Goal: Task Accomplishment & Management: Manage account settings

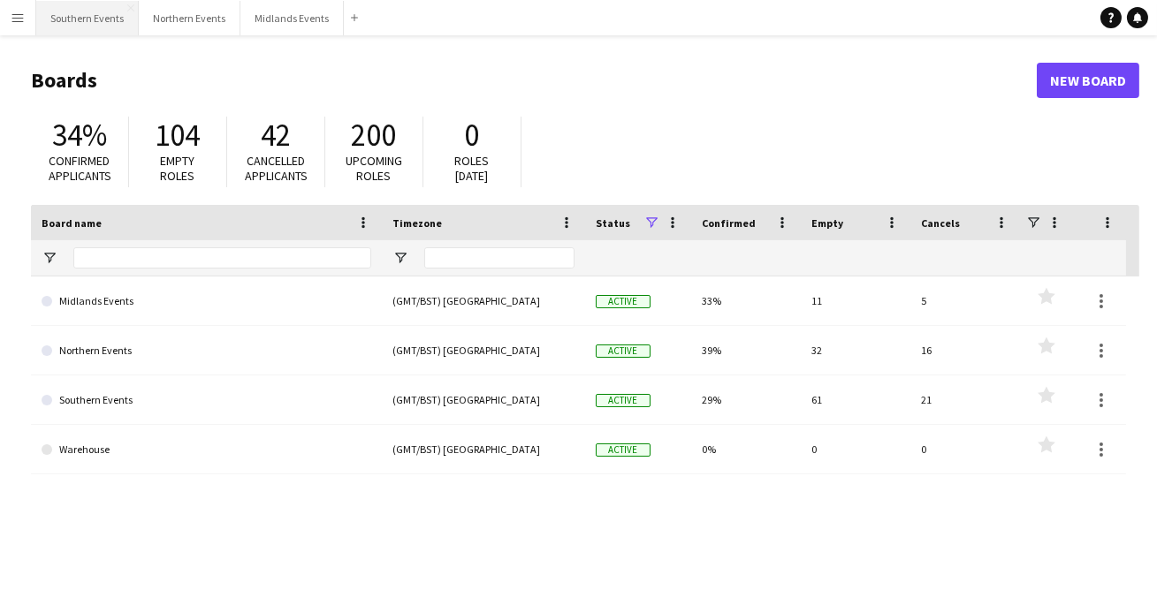
click at [105, 16] on button "Southern Events Close" at bounding box center [87, 18] width 103 height 34
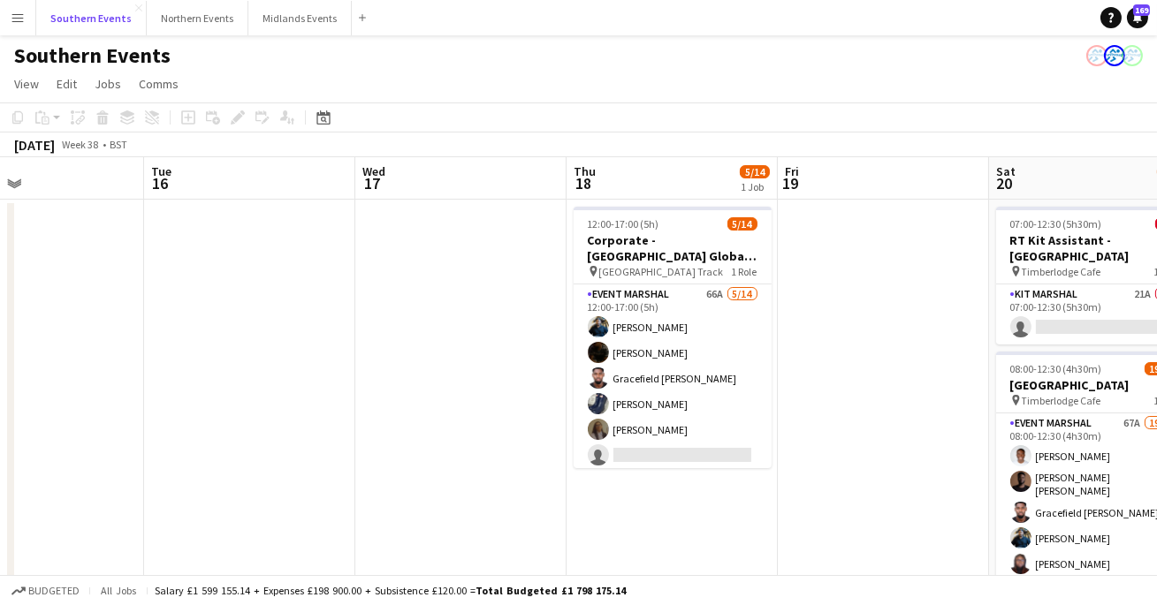
scroll to position [0, 705]
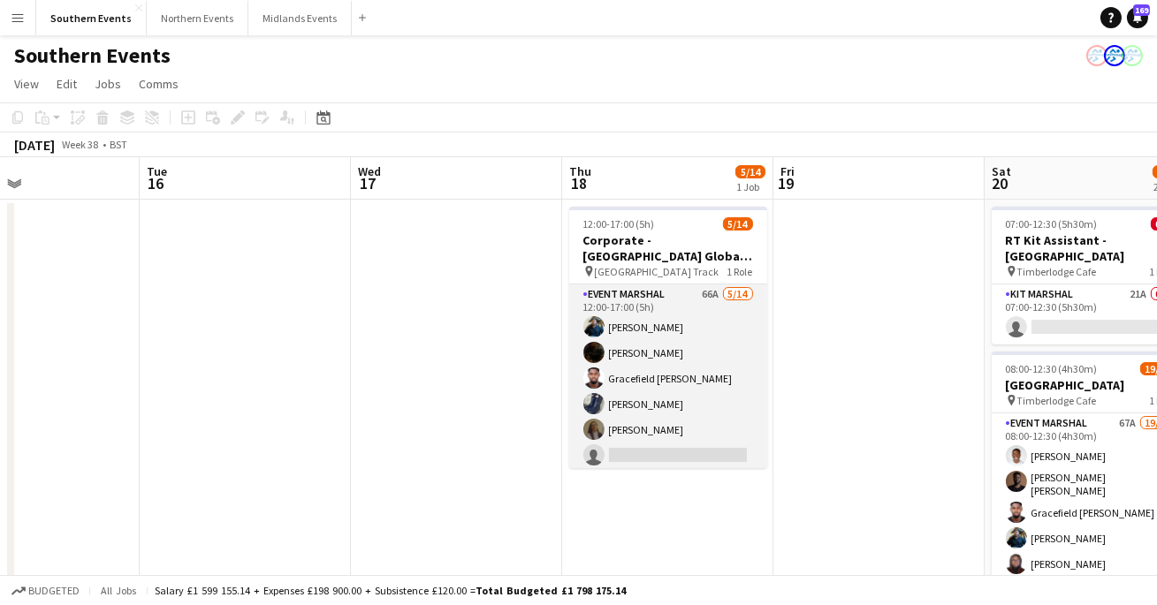
click at [680, 417] on app-card-role "Event Marshal 66A [DATE] 12:00-17:00 (5h) [PERSON_NAME] [PERSON_NAME] Gracefiel…" at bounding box center [668, 481] width 198 height 393
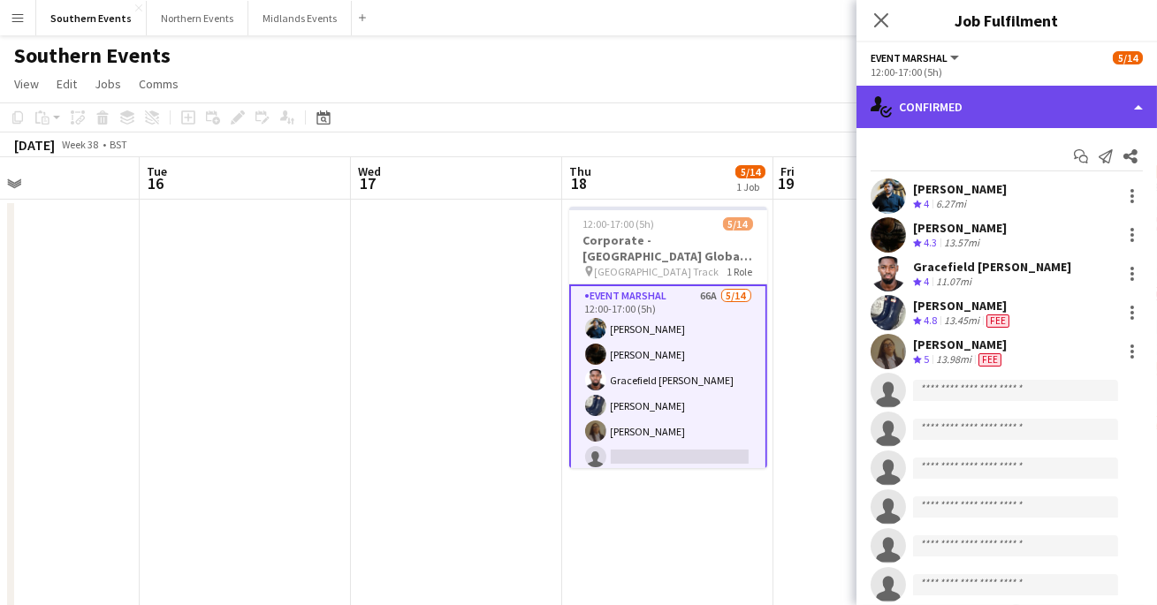
click at [1034, 110] on div "single-neutral-actions-check-2 Confirmed" at bounding box center [1007, 107] width 301 height 42
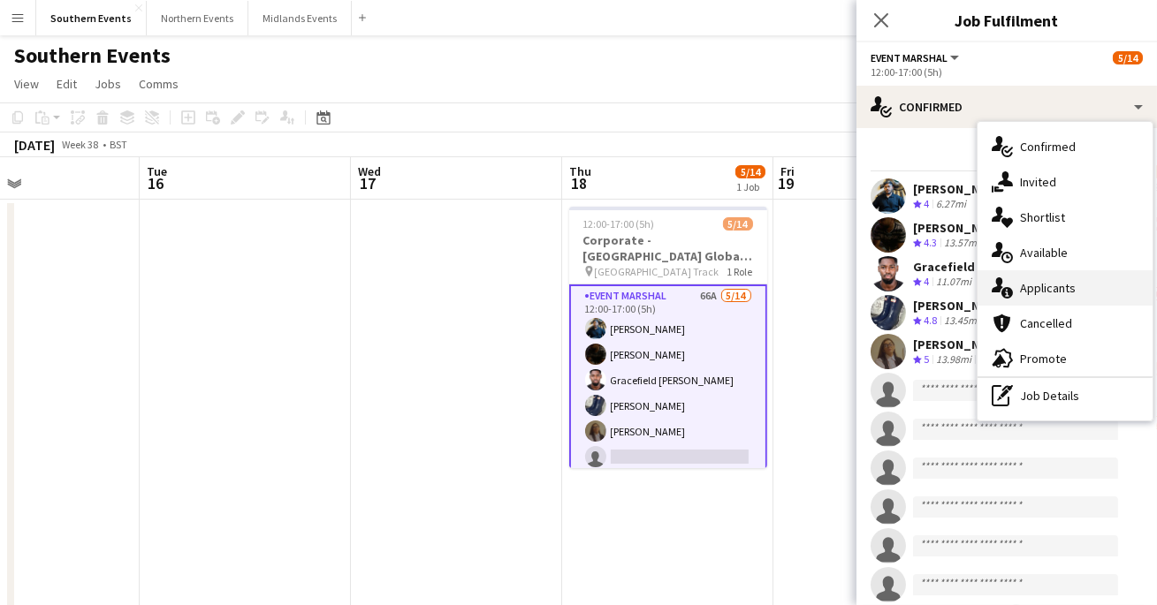
click at [1034, 300] on div "single-neutral-actions-information Applicants" at bounding box center [1065, 287] width 175 height 35
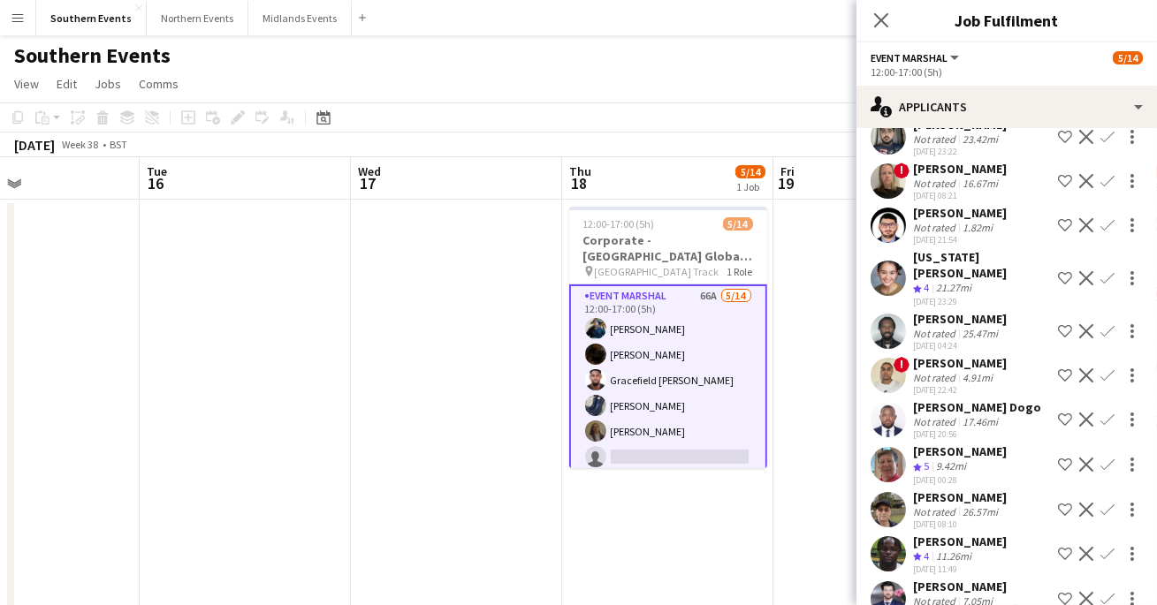
scroll to position [2052, 0]
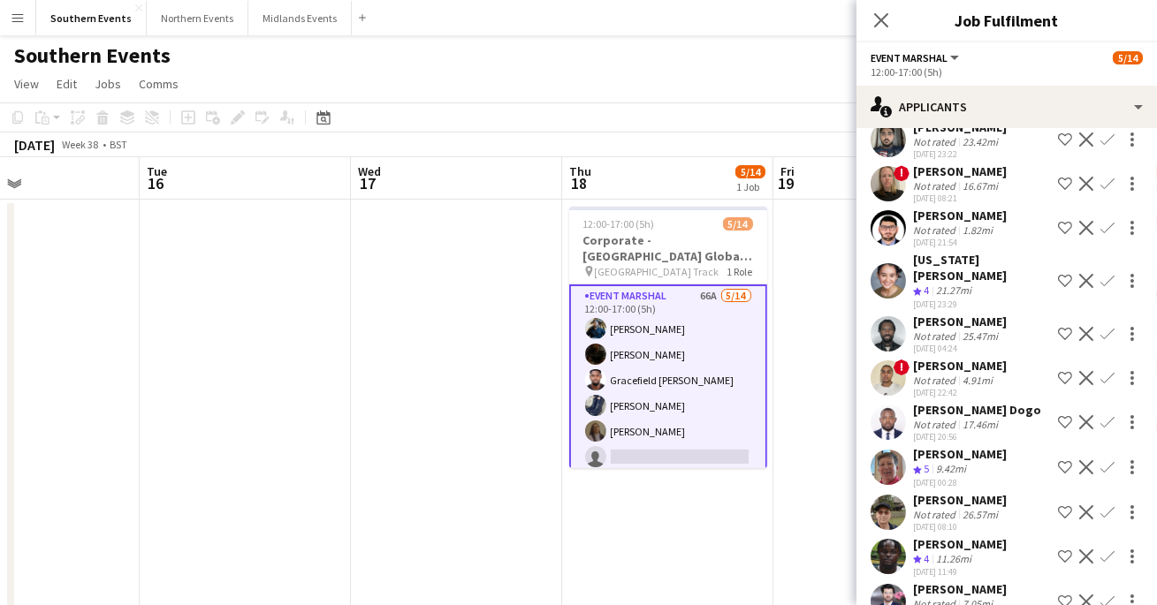
click at [1108, 461] on app-icon "Confirm" at bounding box center [1107, 468] width 14 height 14
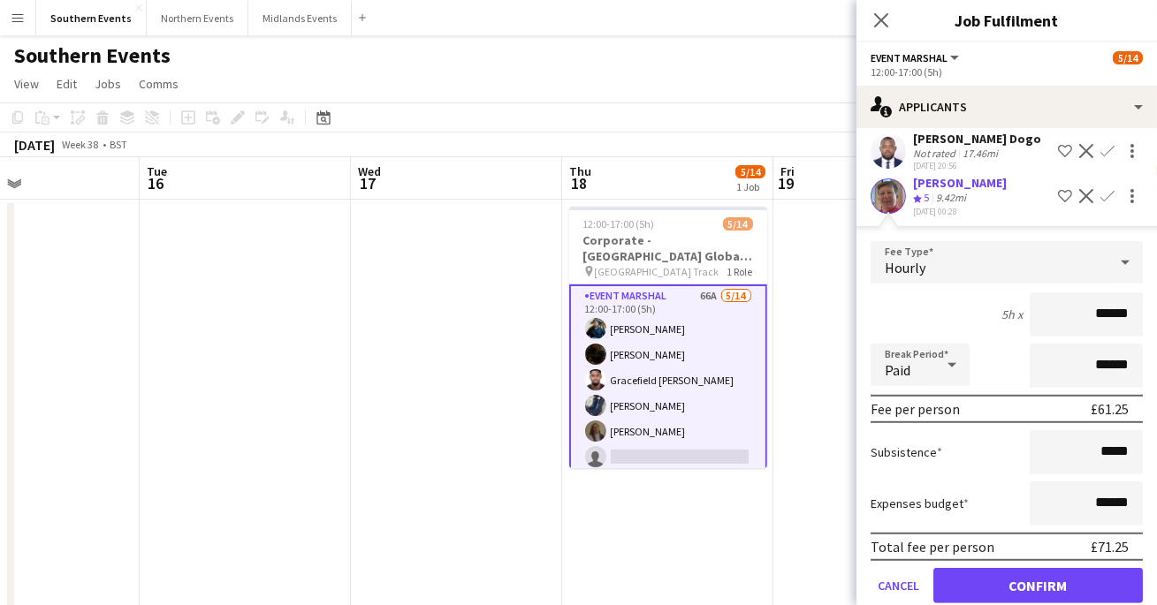
scroll to position [2326, 0]
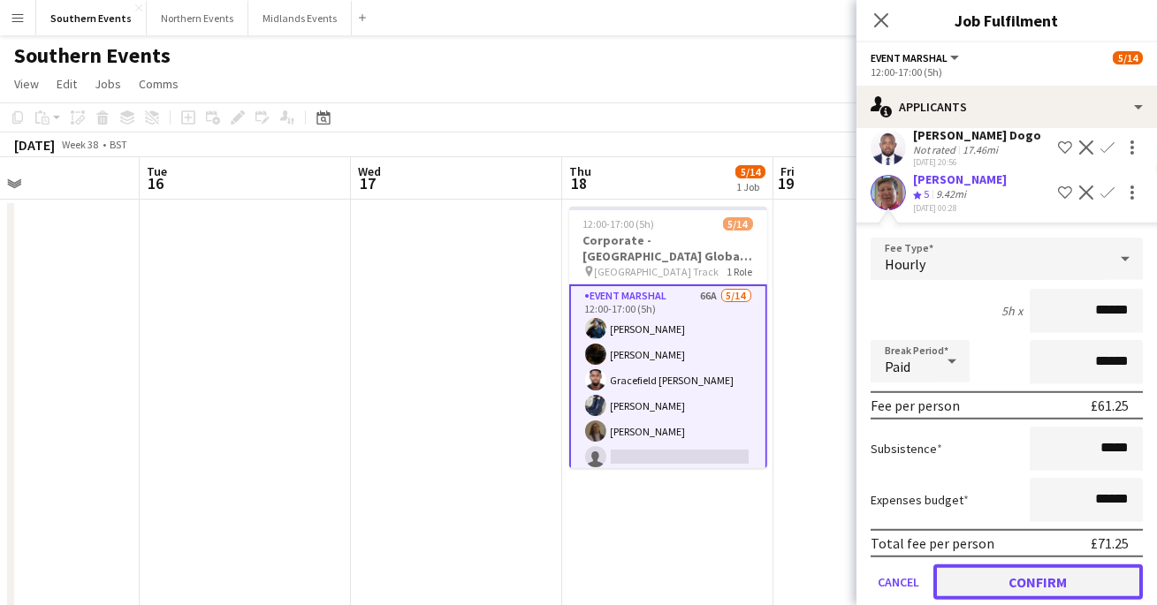
click at [1054, 565] on button "Confirm" at bounding box center [1037, 582] width 209 height 35
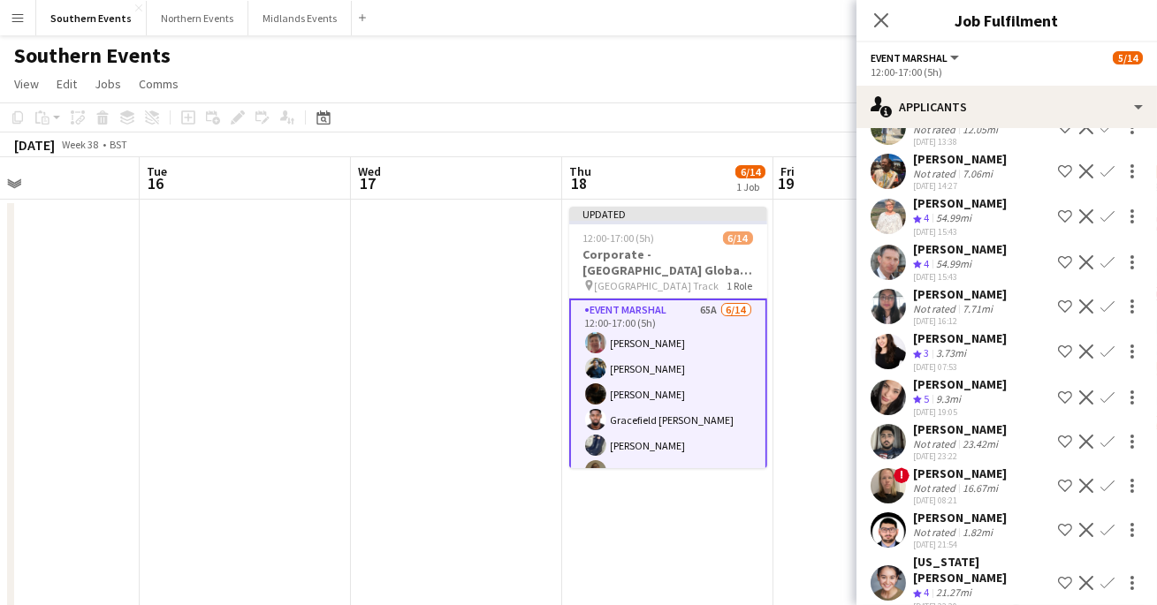
scroll to position [1747, 0]
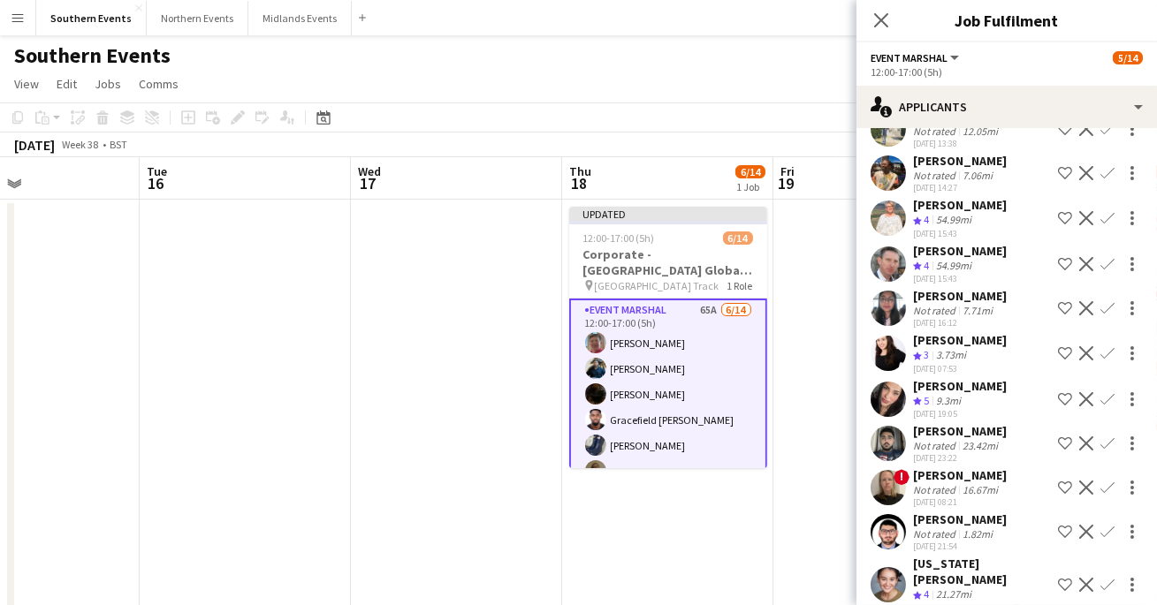
click at [1112, 392] on app-icon "Confirm" at bounding box center [1107, 399] width 14 height 14
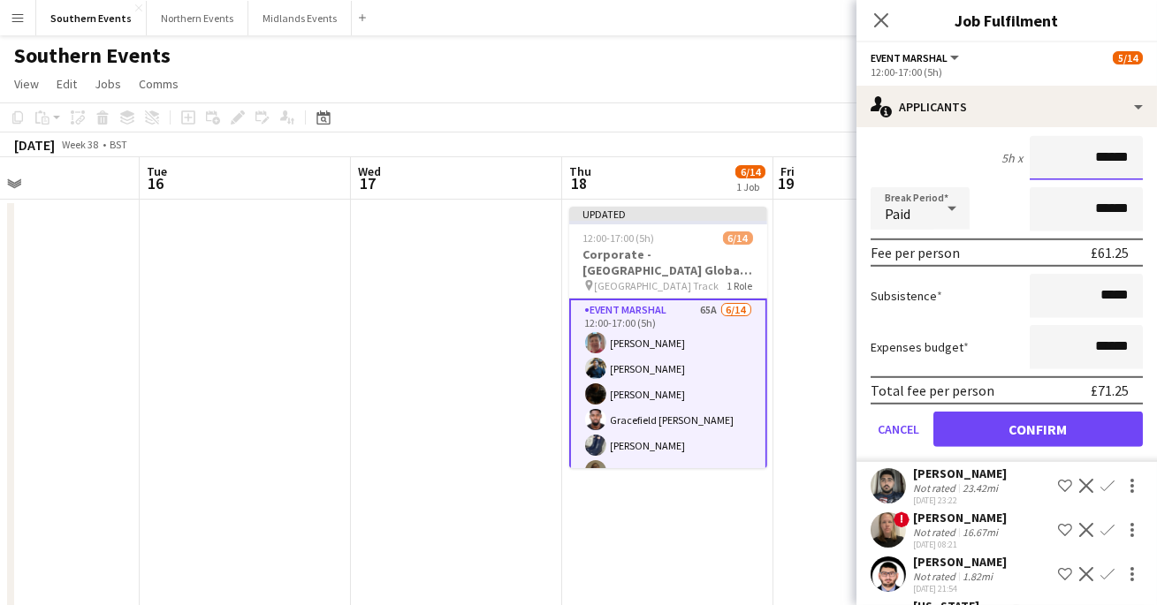
scroll to position [2090, 0]
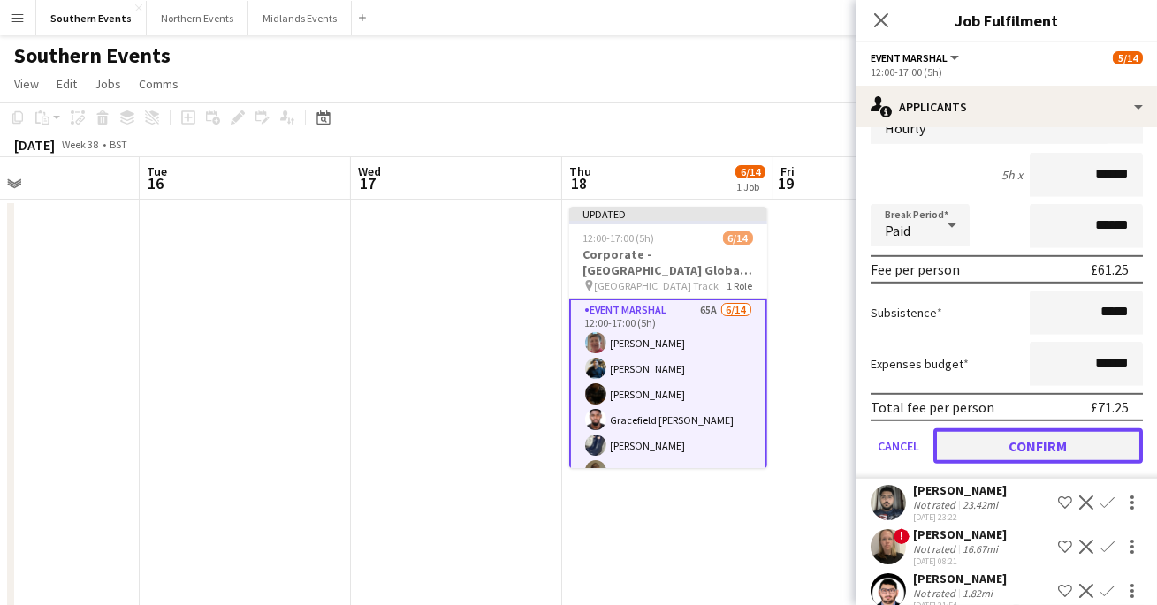
click at [995, 429] on button "Confirm" at bounding box center [1037, 446] width 209 height 35
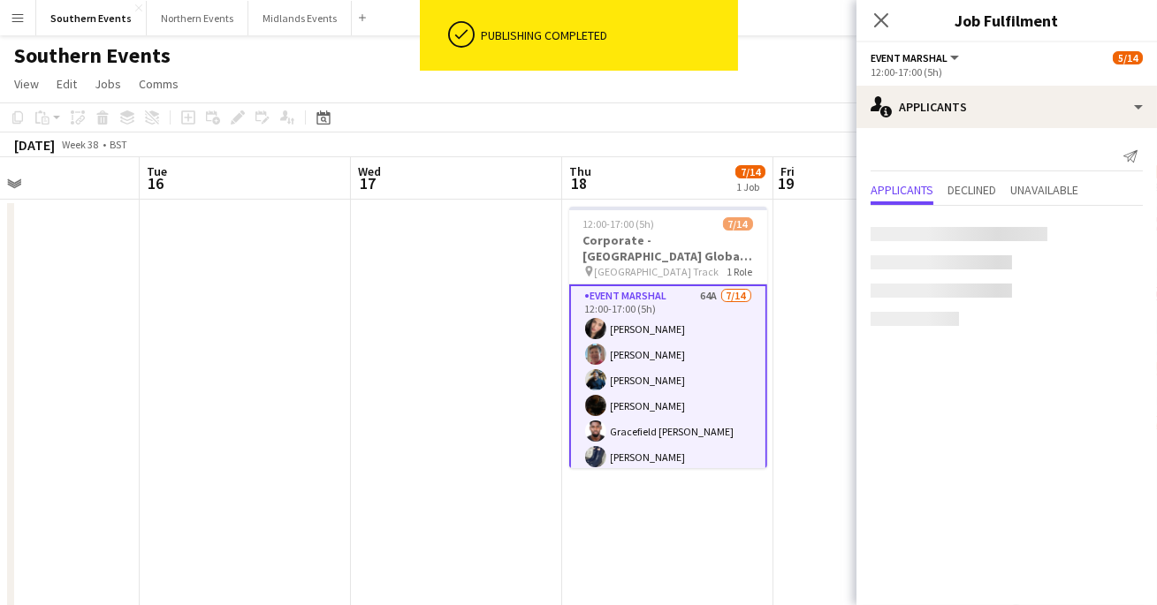
scroll to position [0, 0]
